Goal: Task Accomplishment & Management: Complete application form

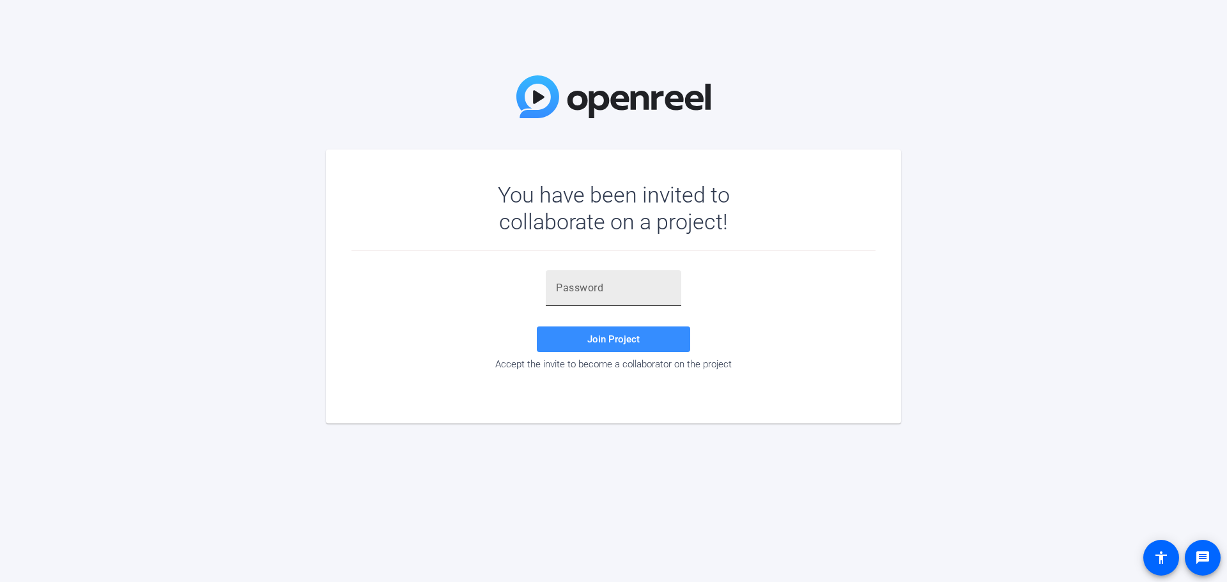
click at [564, 274] on div at bounding box center [613, 288] width 115 height 36
click at [567, 284] on input "text" at bounding box center [613, 288] width 115 height 15
paste input "S7c20"
click at [591, 334] on span "Join Project" at bounding box center [613, 340] width 52 height 12
click at [605, 280] on div "S7c20" at bounding box center [613, 288] width 115 height 36
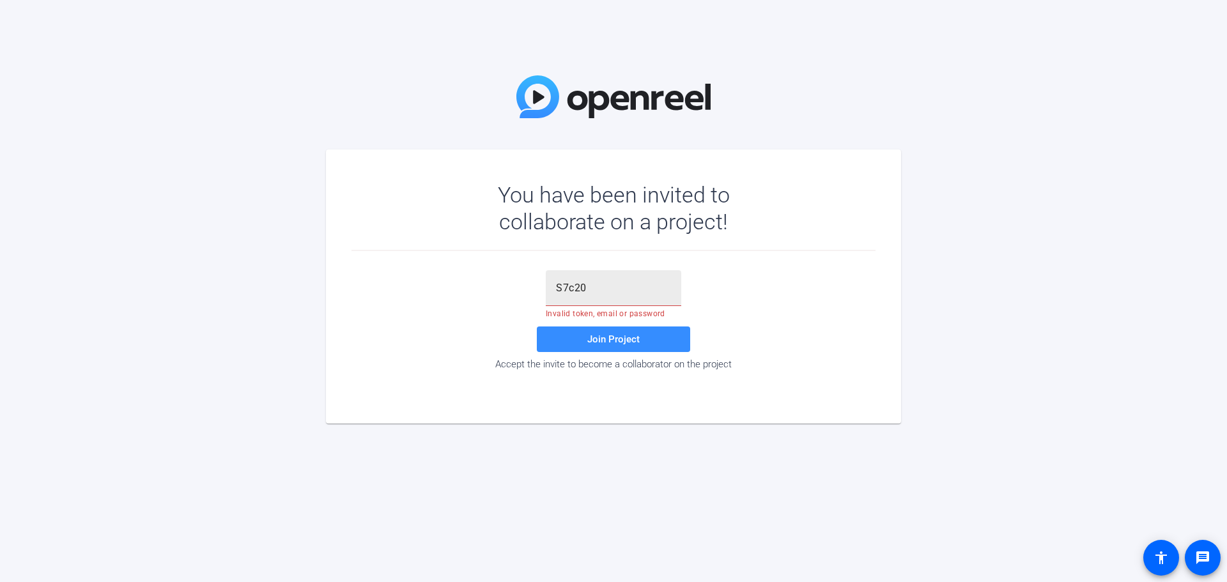
click at [553, 284] on div "S7c20" at bounding box center [613, 288] width 135 height 36
click at [558, 288] on input "S7c20" at bounding box center [613, 288] width 115 height 15
click at [609, 342] on span "Join Project" at bounding box center [613, 340] width 52 height 12
click at [557, 288] on input "S7c20" at bounding box center [613, 288] width 115 height 15
type input "=S7c20"
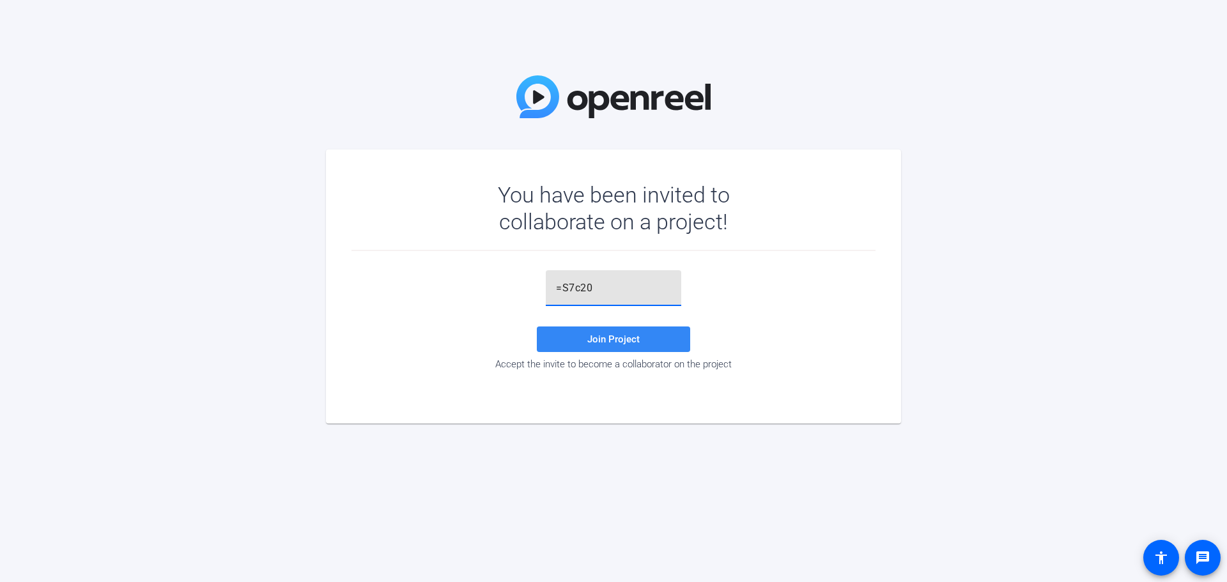
click at [594, 341] on span "Join Project" at bounding box center [613, 340] width 52 height 12
